Goal: Find specific page/section: Find specific page/section

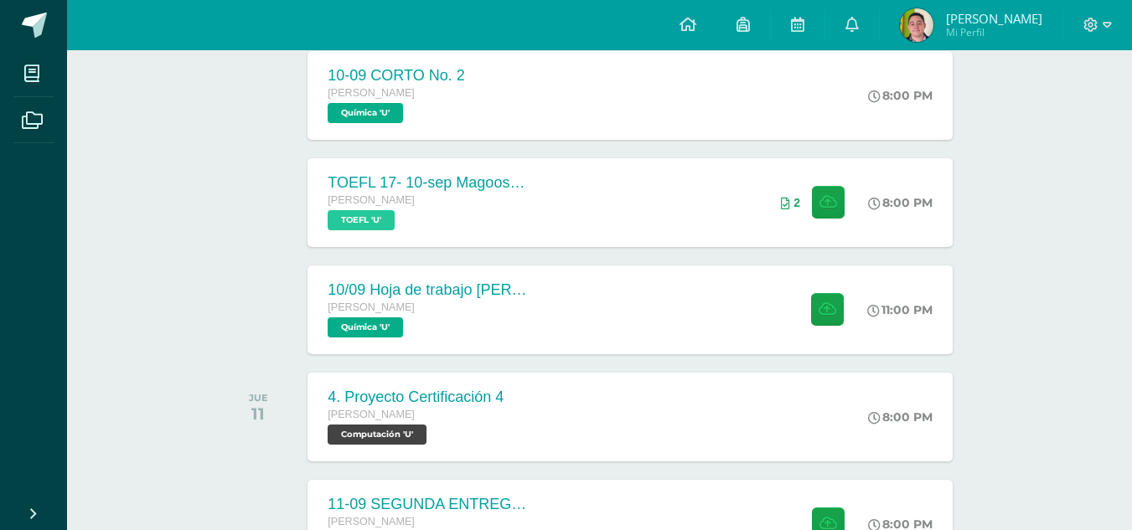
scroll to position [409, 0]
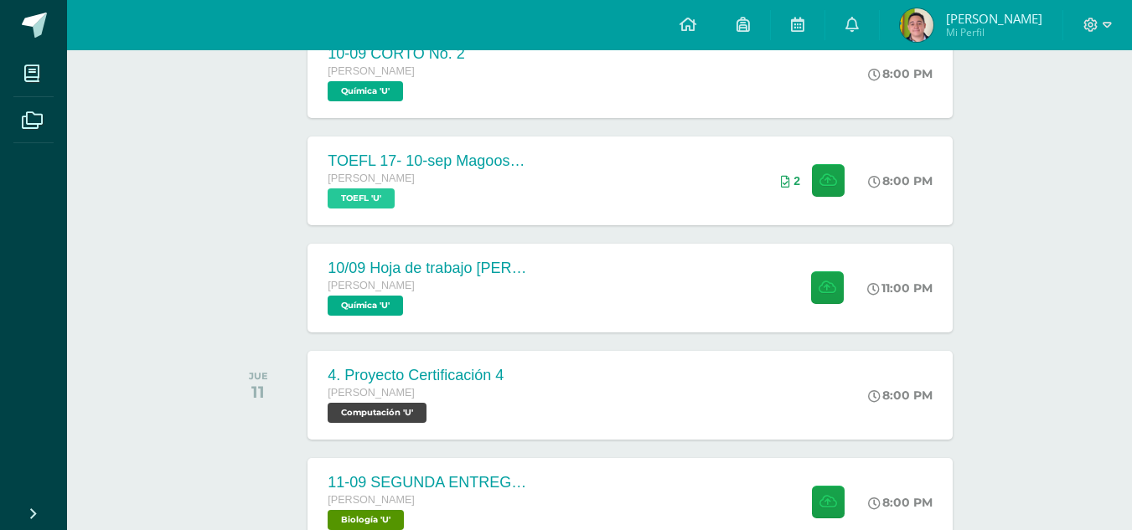
click at [1036, 89] on div "Actividades recientes y próximas Tablero Pendientes de entrega Entregadas todas…" at bounding box center [599, 468] width 1065 height 1654
click at [799, 8] on link at bounding box center [798, 25] width 54 height 50
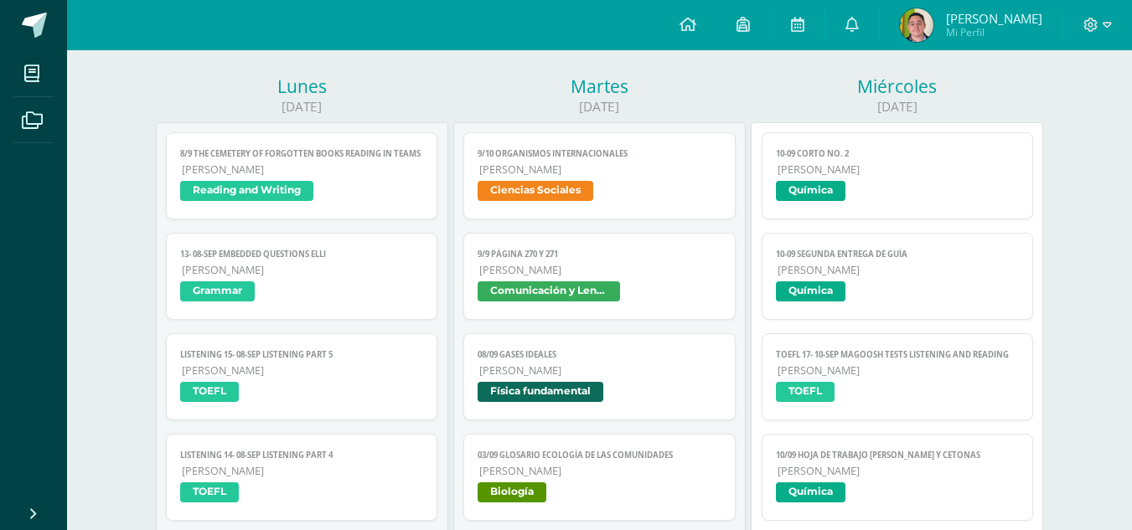
scroll to position [235, 0]
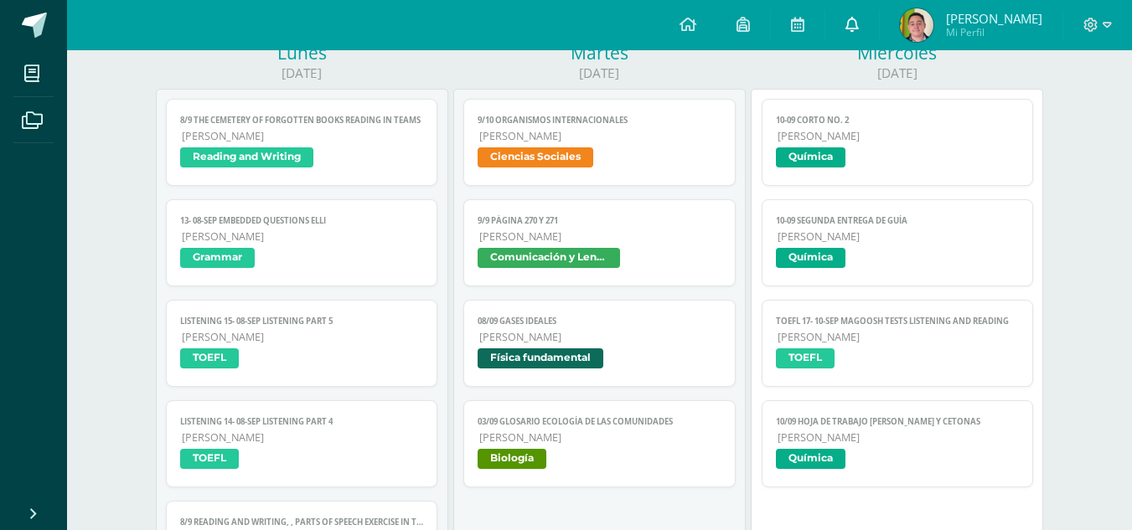
click at [851, 26] on icon at bounding box center [851, 24] width 13 height 15
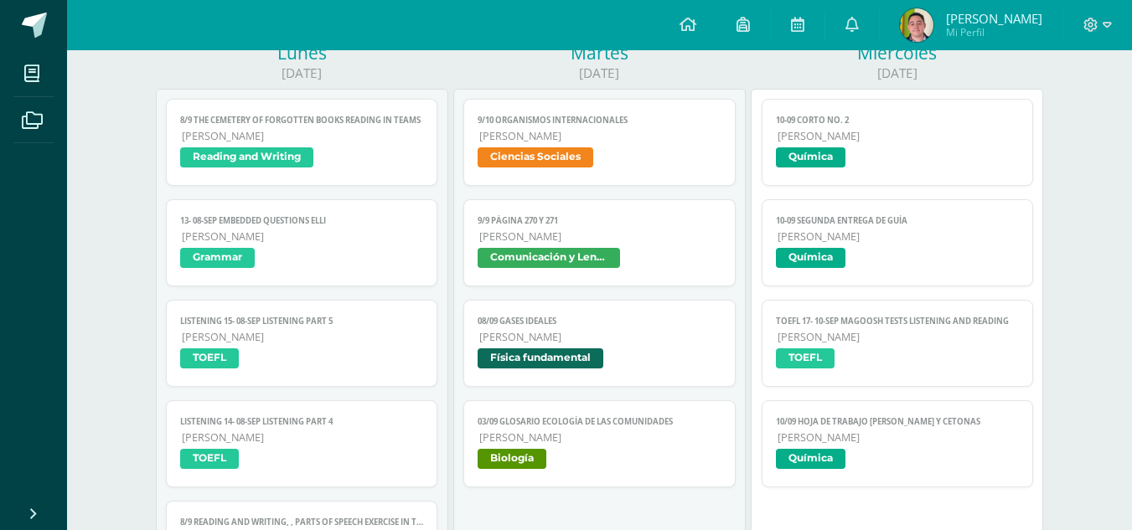
click at [926, 243] on span "[PERSON_NAME]" at bounding box center [898, 237] width 242 height 14
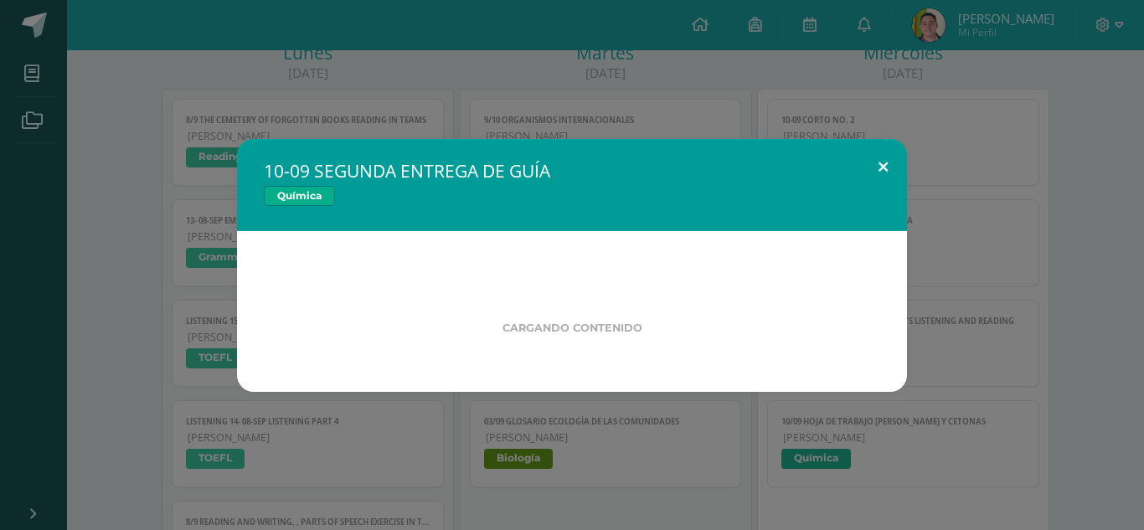
click at [895, 142] on button at bounding box center [883, 167] width 48 height 57
